Goal: Task Accomplishment & Management: Use online tool/utility

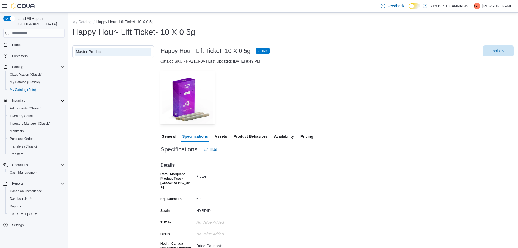
scroll to position [109, 0]
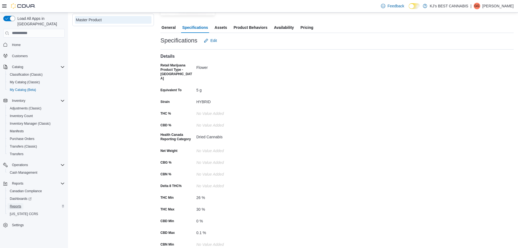
click at [19, 203] on span "Reports" at bounding box center [15, 206] width 11 height 7
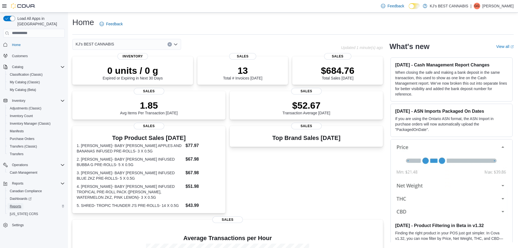
click at [21, 204] on span "Reports" at bounding box center [15, 206] width 11 height 4
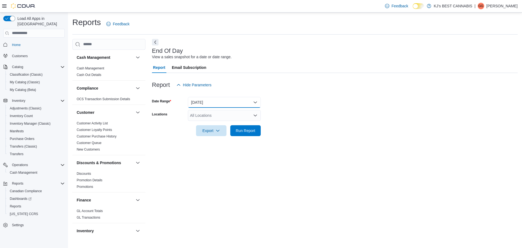
click at [221, 104] on button "Today" at bounding box center [224, 102] width 73 height 11
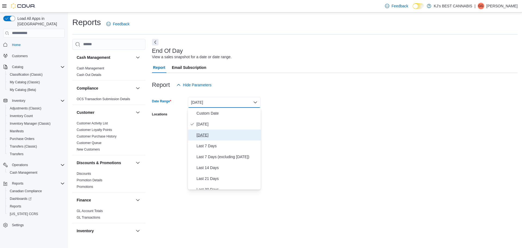
click at [212, 133] on span "Yesterday" at bounding box center [228, 135] width 62 height 7
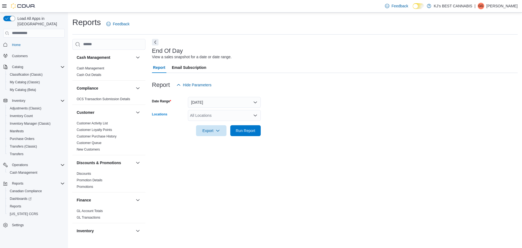
click at [210, 115] on div "All Locations" at bounding box center [224, 115] width 73 height 11
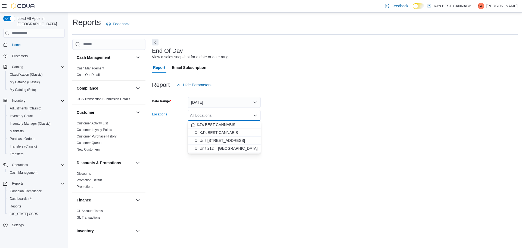
click at [214, 148] on span "Unit 212 – 32530 Lougheed Highway" at bounding box center [229, 148] width 58 height 5
click at [216, 167] on div "End Of Day View a sales snapshot for a date or date range. Report Email Subscri…" at bounding box center [335, 137] width 366 height 197
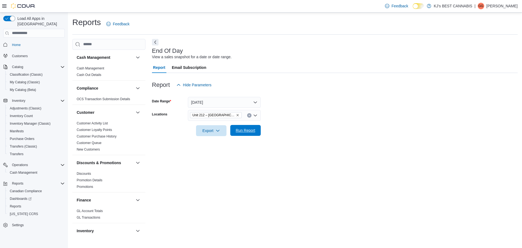
click at [257, 130] on span "Run Report" at bounding box center [246, 130] width 24 height 11
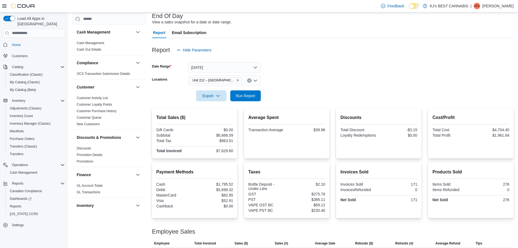
scroll to position [57, 0]
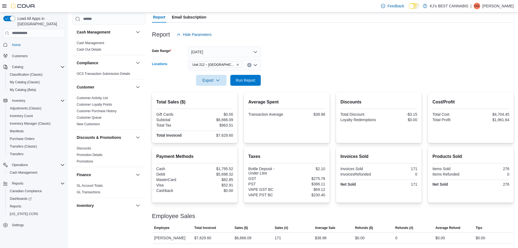
click at [237, 63] on icon "Remove Unit 212 – 32530 Lougheed Highway from selection in this group" at bounding box center [237, 64] width 3 height 3
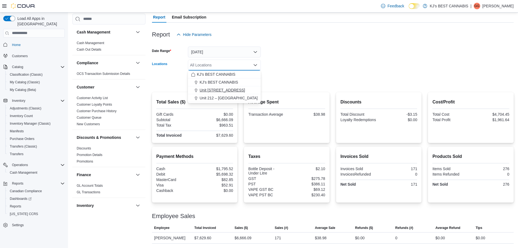
click at [237, 87] on span "Unit 103- 2700 Barnet Highway" at bounding box center [222, 89] width 45 height 5
drag, startPoint x: 310, startPoint y: 78, endPoint x: 261, endPoint y: 73, distance: 49.0
click at [303, 76] on form "Date Range Yesterday Locations Unit 103- 2700 Barnet Highway Combo box. Selecte…" at bounding box center [333, 63] width 362 height 46
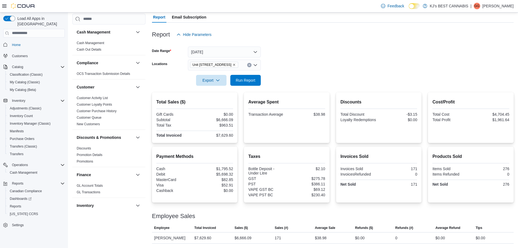
click at [230, 75] on div "Export Run Report" at bounding box center [206, 80] width 109 height 11
click at [241, 77] on span "Run Report" at bounding box center [246, 79] width 20 height 5
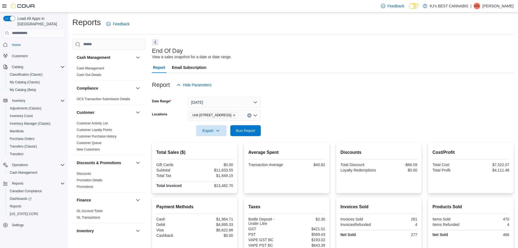
click at [236, 115] on icon "Remove Unit 103- 2700 Barnet Highway from selection in this group" at bounding box center [234, 114] width 3 height 3
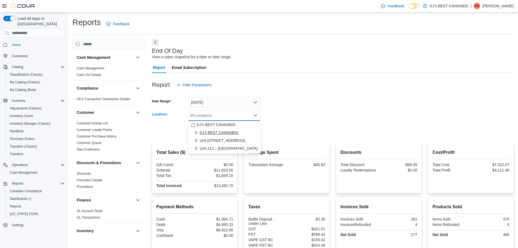
click at [214, 134] on span "KJ's BEST CANNABIS" at bounding box center [219, 132] width 39 height 5
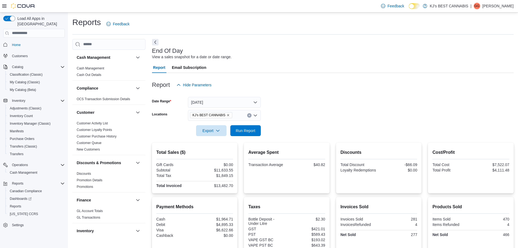
drag, startPoint x: 416, startPoint y: 137, endPoint x: 253, endPoint y: 140, distance: 162.7
click at [415, 137] on div at bounding box center [333, 139] width 362 height 7
click at [261, 130] on form "Date Range Yesterday Locations KJ's BEST CANNABIS Export Run Report" at bounding box center [333, 113] width 362 height 46
click at [249, 131] on span "Run Report" at bounding box center [246, 130] width 20 height 5
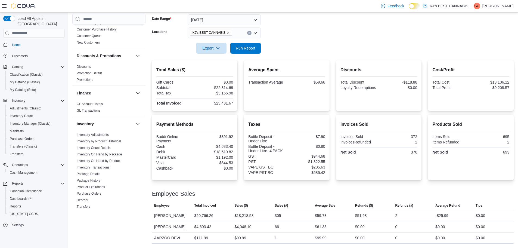
scroll to position [109, 0]
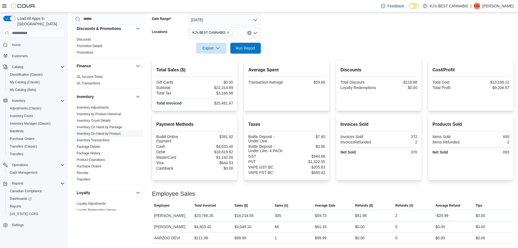
click at [101, 132] on link "Inventory On Hand by Product" at bounding box center [99, 134] width 44 height 4
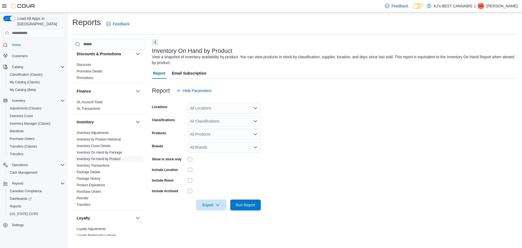
click at [217, 107] on div "All Locations" at bounding box center [224, 108] width 73 height 11
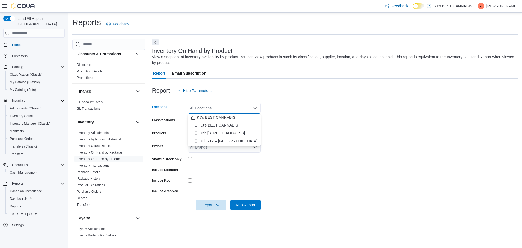
drag, startPoint x: 214, startPoint y: 137, endPoint x: 221, endPoint y: 137, distance: 6.8
click at [214, 137] on button "Unit 212 – 32530 Lougheed Highway" at bounding box center [224, 141] width 73 height 8
click at [299, 140] on form "Locations Unit 212 – 32530 Lougheed Highway Combo box. Selected. Unit 212 – 325…" at bounding box center [335, 153] width 366 height 114
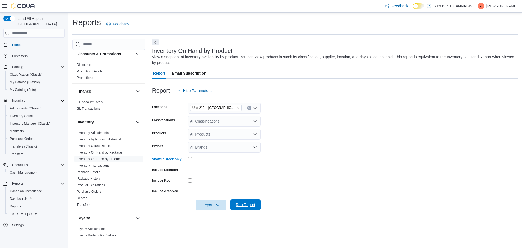
click at [245, 201] on span "Run Report" at bounding box center [246, 204] width 24 height 11
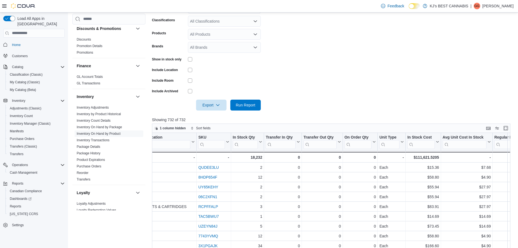
scroll to position [69, 0]
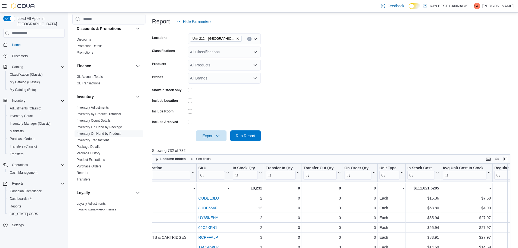
click at [237, 38] on icon "Remove Unit 212 – 32530 Lougheed Highway from selection in this group" at bounding box center [237, 38] width 3 height 3
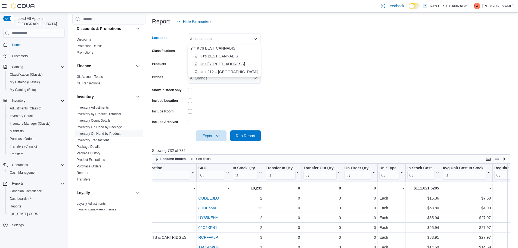
click at [235, 64] on span "Unit 103- 2700 Barnet Highway" at bounding box center [222, 63] width 45 height 5
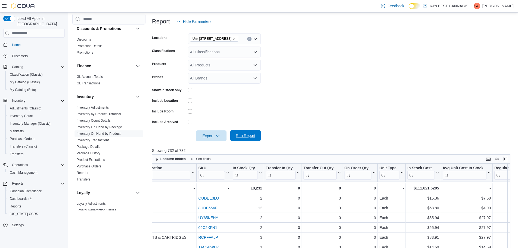
click at [244, 137] on span "Run Report" at bounding box center [246, 135] width 20 height 5
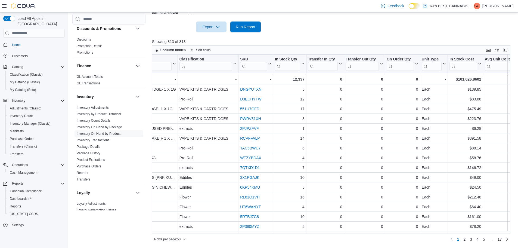
scroll to position [0, 156]
